Goal: Check status: Check status

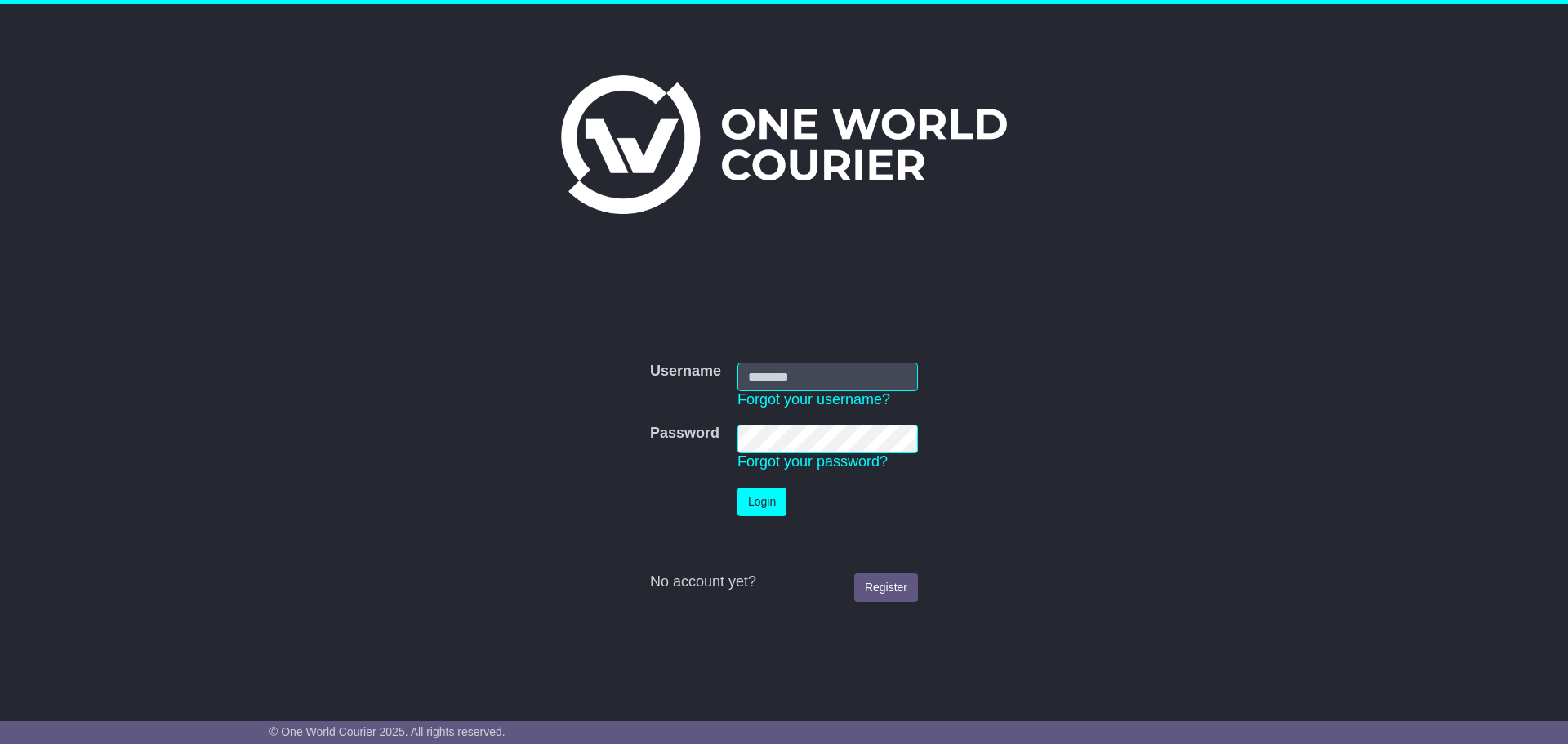
type input "**********"
drag, startPoint x: 0, startPoint y: 0, endPoint x: 738, endPoint y: 514, distance: 899.4
click at [738, 514] on button "Login" at bounding box center [761, 501] width 49 height 28
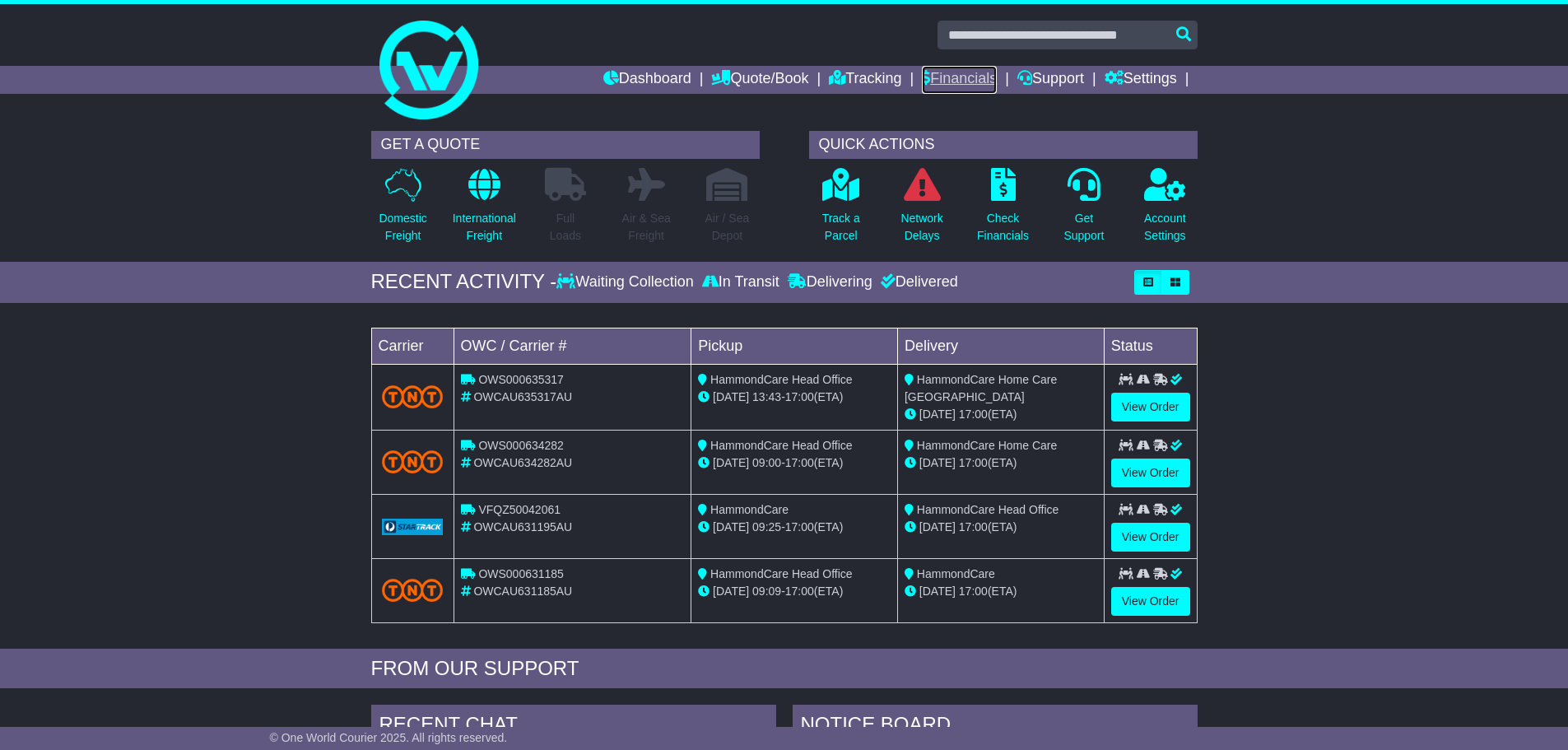
click at [950, 83] on link "Financials" at bounding box center [959, 79] width 75 height 28
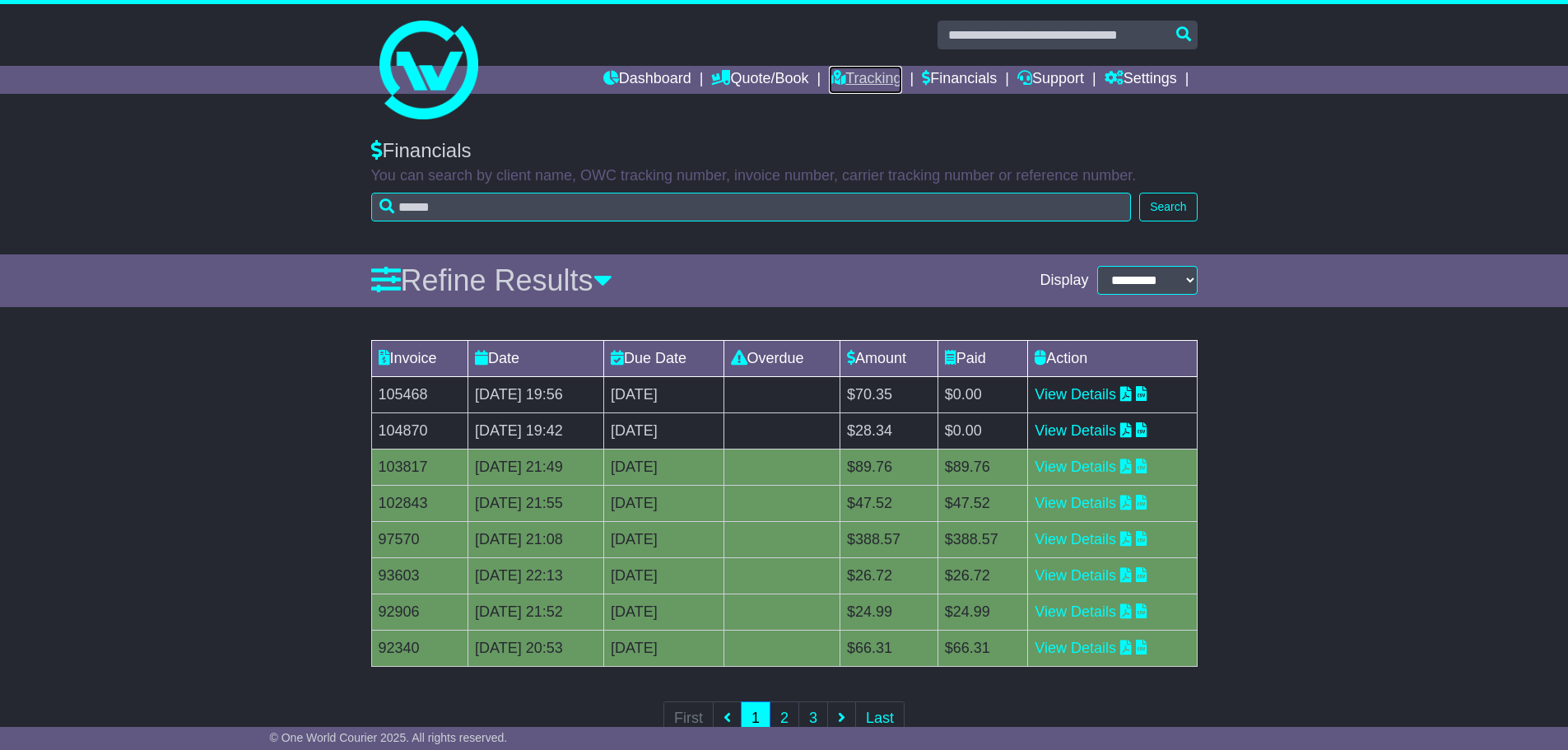
click at [834, 78] on link "Tracking" at bounding box center [865, 79] width 72 height 28
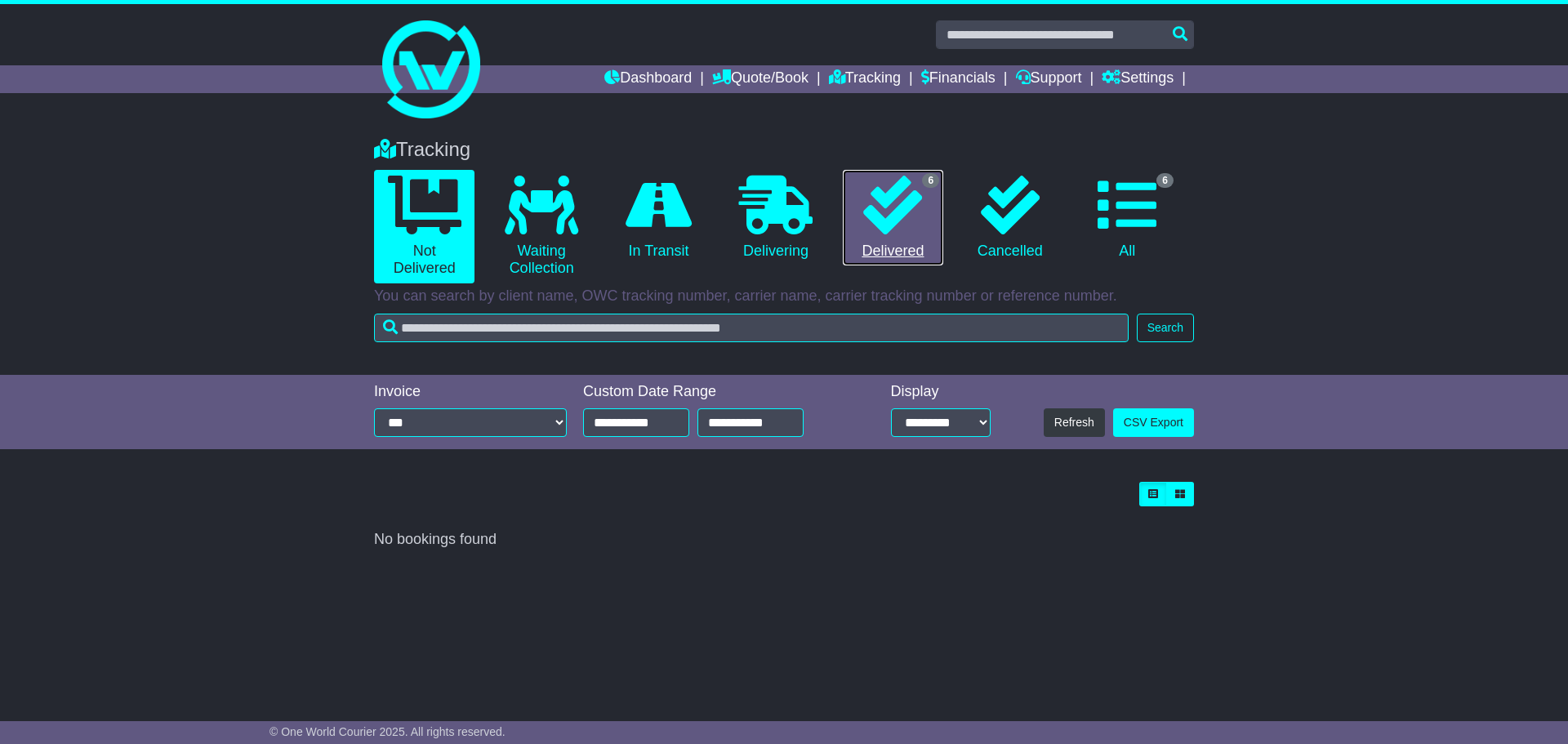
click at [919, 216] on icon at bounding box center [892, 204] width 59 height 59
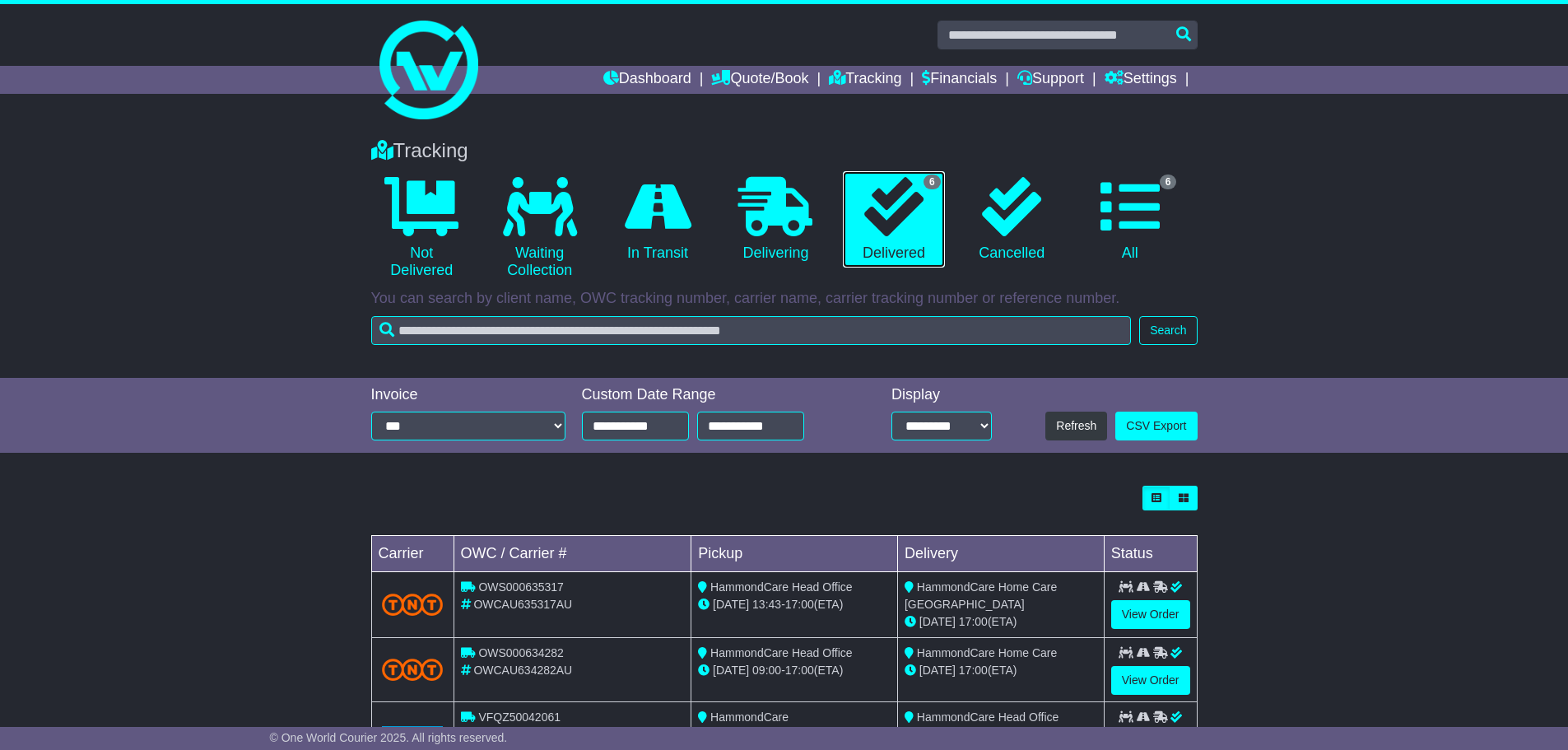
scroll to position [247, 0]
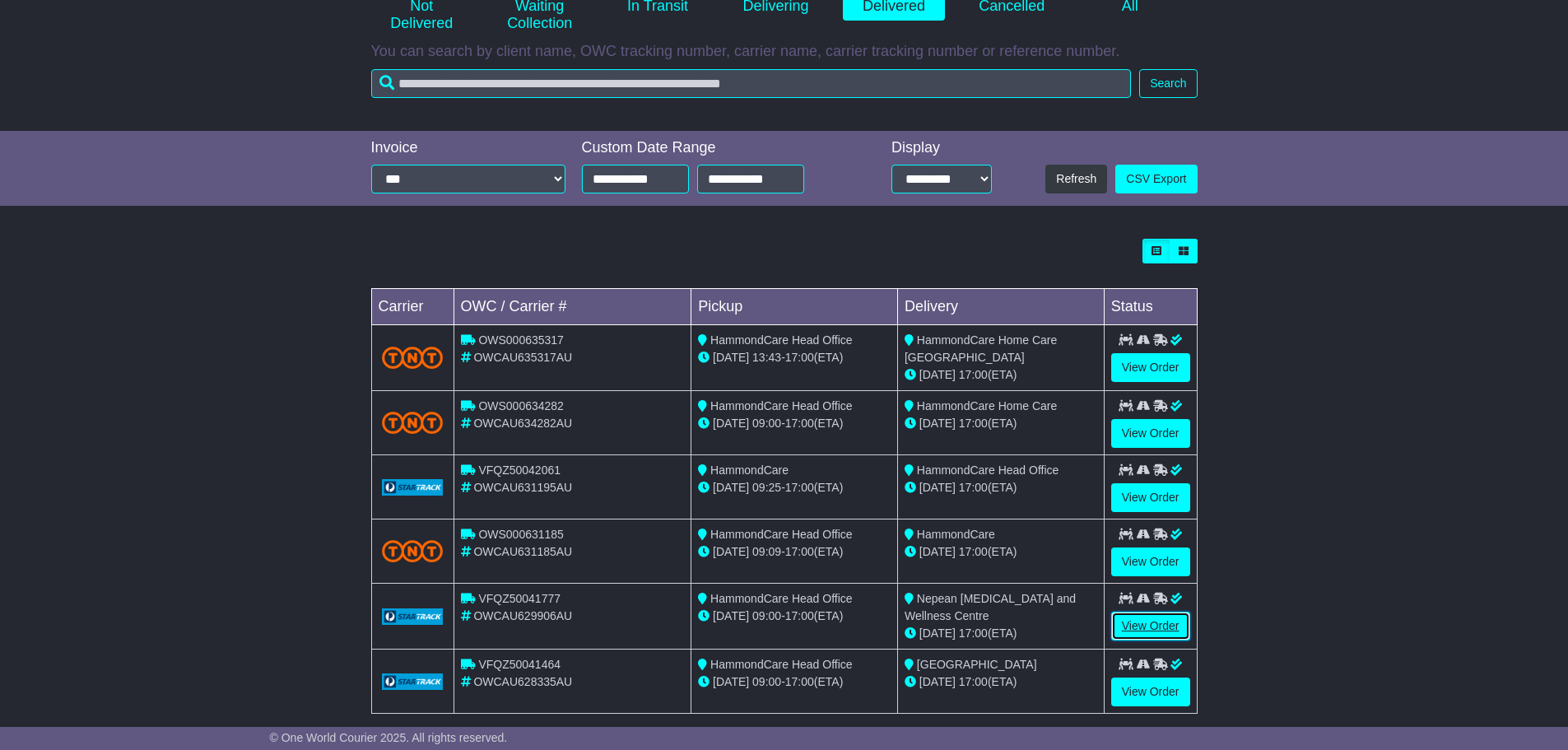
click at [1133, 618] on link "View Order" at bounding box center [1151, 625] width 79 height 28
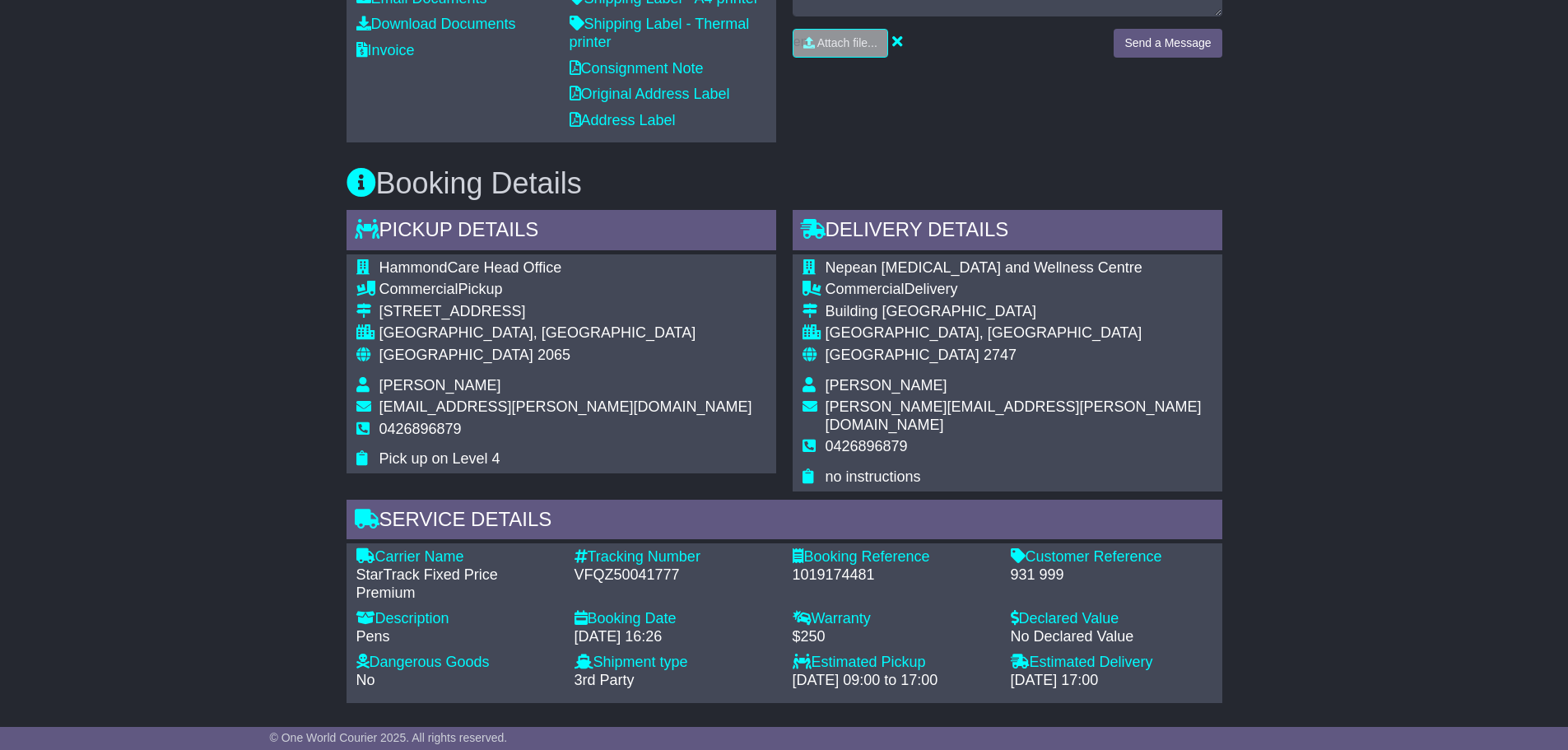
scroll to position [659, 0]
